Goal: Transaction & Acquisition: Obtain resource

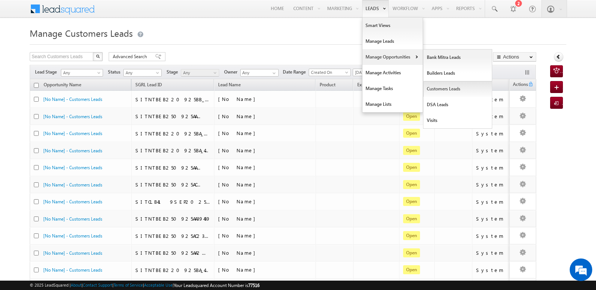
click at [435, 90] on link "Customers Leads" at bounding box center [457, 89] width 69 height 16
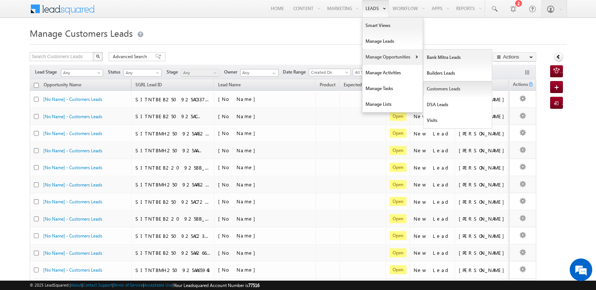
click at [439, 89] on link "Customers Leads" at bounding box center [457, 89] width 69 height 16
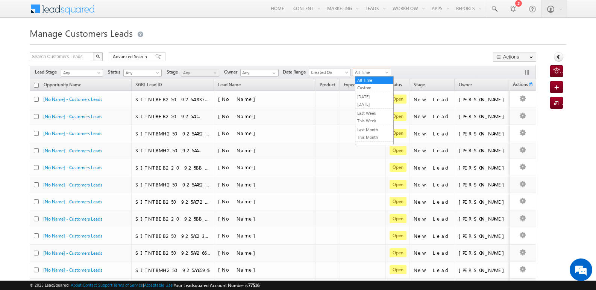
click at [374, 72] on span "All Time" at bounding box center [371, 72] width 36 height 7
click at [372, 106] on link "[DATE]" at bounding box center [374, 104] width 38 height 7
click at [378, 72] on span "[DATE]" at bounding box center [371, 72] width 36 height 7
click at [375, 96] on link "[DATE]" at bounding box center [374, 97] width 38 height 7
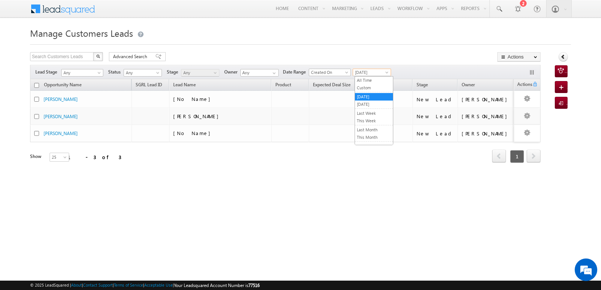
click at [378, 74] on span "[DATE]" at bounding box center [371, 72] width 36 height 7
click at [374, 104] on link "[DATE]" at bounding box center [374, 104] width 38 height 7
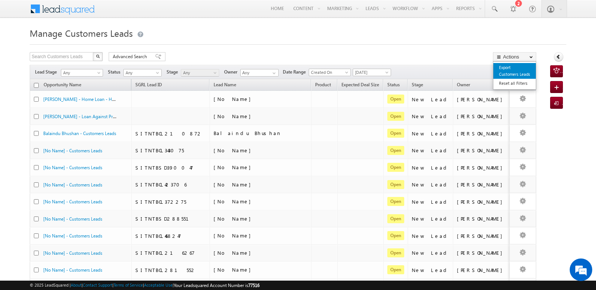
click at [507, 67] on link "Export Customers Leads" at bounding box center [514, 71] width 42 height 16
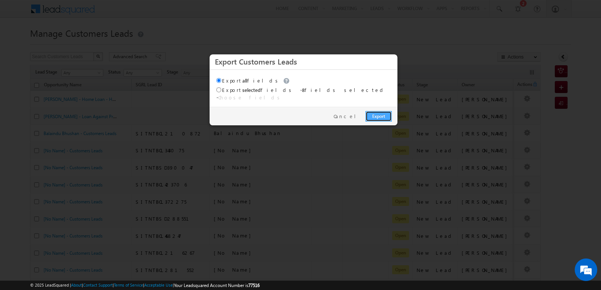
click at [384, 111] on link "Export" at bounding box center [379, 116] width 26 height 11
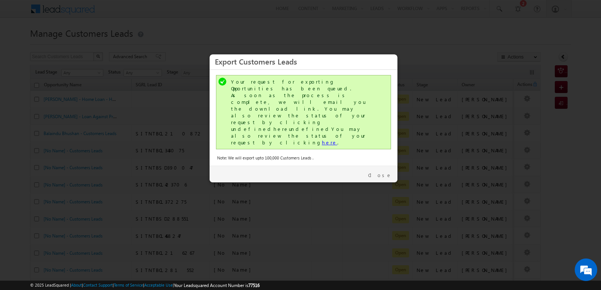
click at [322, 139] on link "here" at bounding box center [329, 142] width 15 height 6
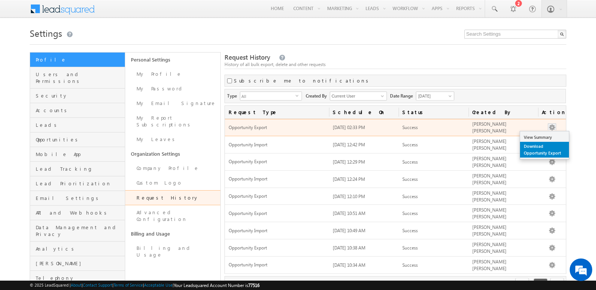
click at [544, 149] on link "Download Opportunity Export" at bounding box center [544, 150] width 49 height 16
